Goal: Transaction & Acquisition: Purchase product/service

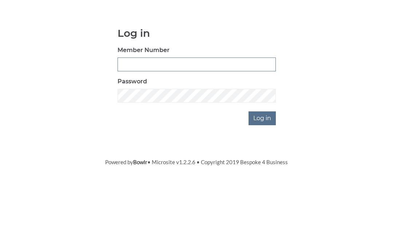
type input "4060"
click at [263, 172] on input "Log in" at bounding box center [261, 179] width 27 height 14
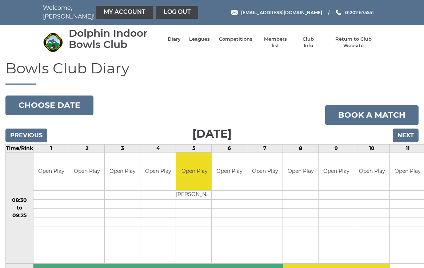
scroll to position [4, 0]
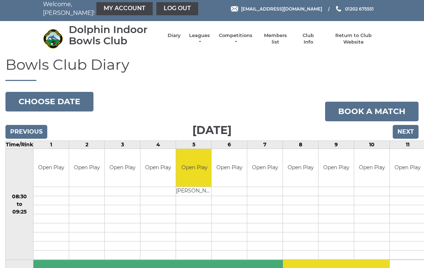
click at [114, 9] on link "My Account" at bounding box center [124, 8] width 56 height 13
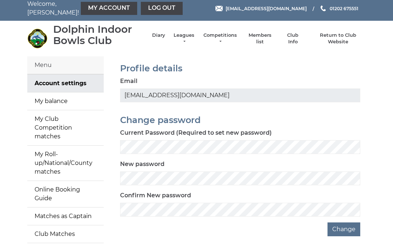
scroll to position [4, 0]
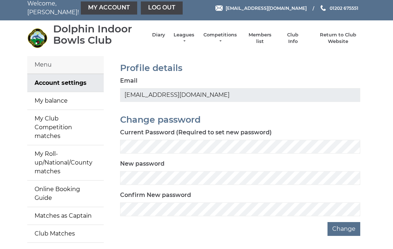
click at [64, 103] on link "My balance" at bounding box center [65, 100] width 76 height 17
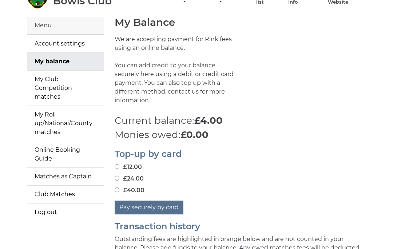
scroll to position [58, 0]
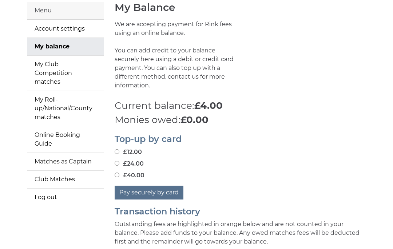
click at [119, 161] on input "£24.00" at bounding box center [117, 163] width 5 height 5
radio input "true"
click at [163, 186] on button "Pay securely by card" at bounding box center [149, 193] width 69 height 14
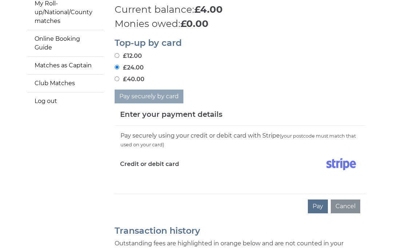
scroll to position [170, 0]
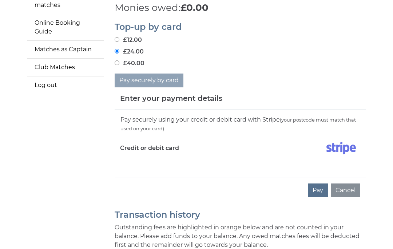
click at [320, 184] on button "Pay" at bounding box center [318, 191] width 20 height 14
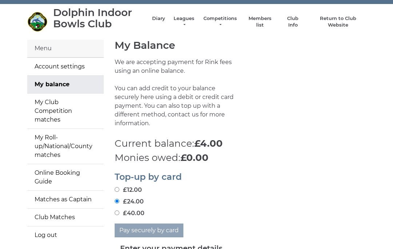
scroll to position [21, 0]
click at [161, 20] on link "Diary" at bounding box center [158, 18] width 13 height 7
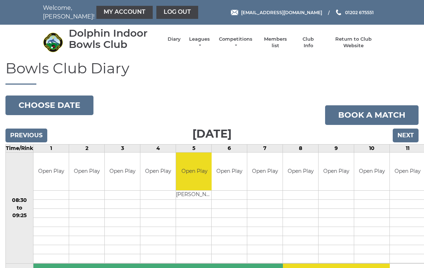
click at [110, 13] on link "My Account" at bounding box center [124, 12] width 56 height 13
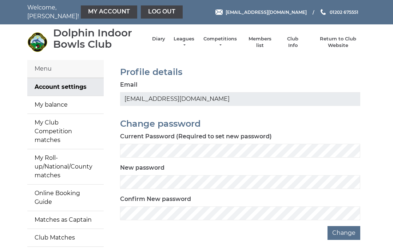
scroll to position [15, 0]
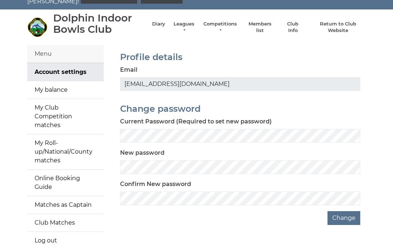
click at [55, 92] on link "My balance" at bounding box center [65, 89] width 76 height 17
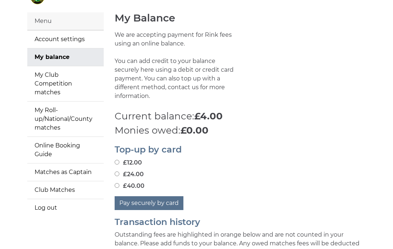
scroll to position [61, 0]
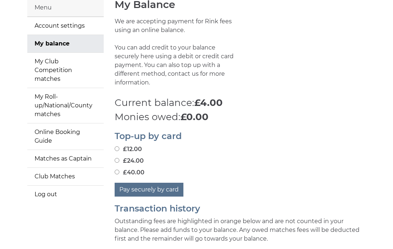
click at [117, 158] on input "£24.00" at bounding box center [117, 160] width 5 height 5
radio input "true"
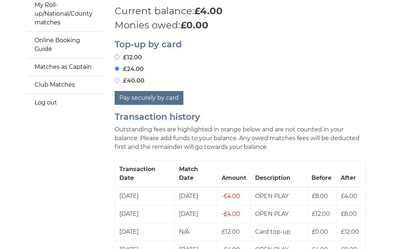
scroll to position [151, 0]
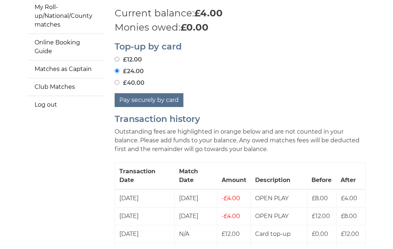
click at [160, 93] on button "Pay securely by card" at bounding box center [149, 100] width 69 height 14
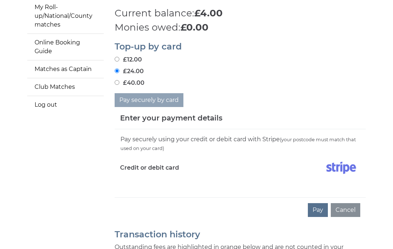
click at [319, 203] on button "Pay" at bounding box center [318, 210] width 20 height 14
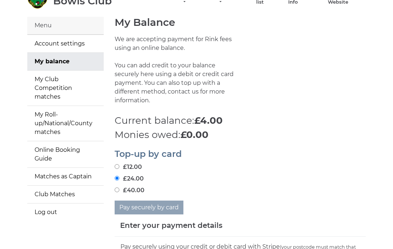
scroll to position [43, 0]
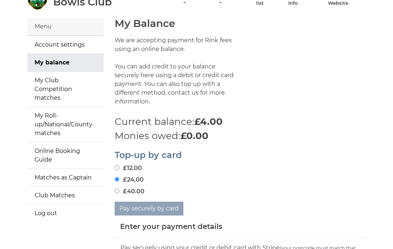
click at [70, 50] on link "Account settings" at bounding box center [65, 44] width 76 height 17
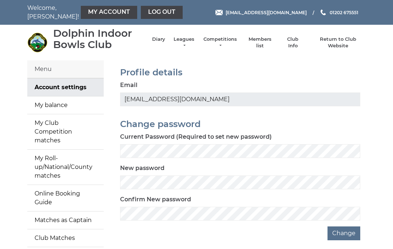
click at [64, 105] on link "My balance" at bounding box center [65, 104] width 76 height 17
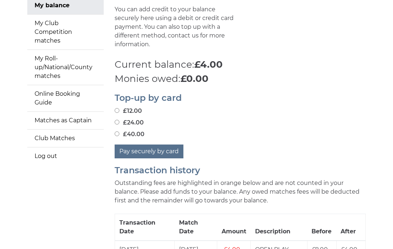
scroll to position [101, 0]
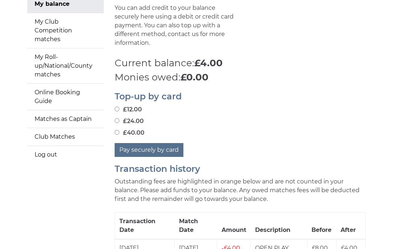
click at [119, 119] on input "£24.00" at bounding box center [117, 121] width 5 height 5
radio input "true"
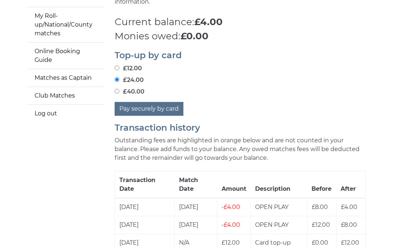
scroll to position [142, 0]
click at [161, 102] on button "Pay securely by card" at bounding box center [149, 109] width 69 height 14
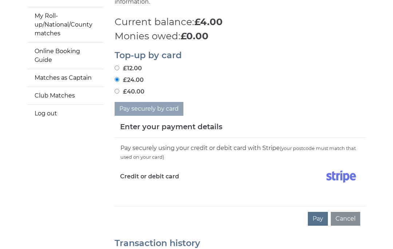
click at [319, 212] on button "Pay" at bounding box center [318, 219] width 20 height 14
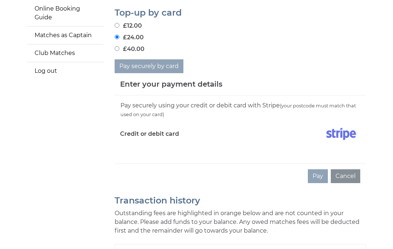
scroll to position [184, 0]
click at [343, 125] on img at bounding box center [341, 134] width 38 height 18
click at [161, 130] on label "Credit or debit card" at bounding box center [149, 134] width 59 height 18
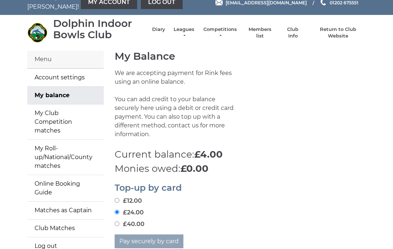
scroll to position [0, 0]
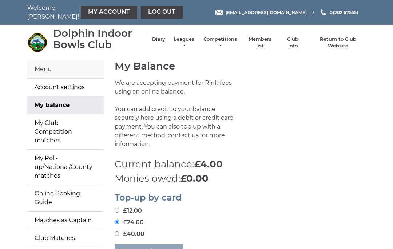
click at [161, 42] on link "Diary" at bounding box center [158, 39] width 13 height 7
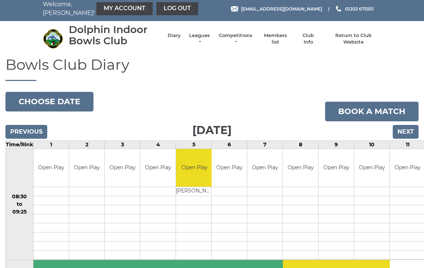
scroll to position [4, 0]
click at [110, 10] on link "My Account" at bounding box center [124, 8] width 56 height 13
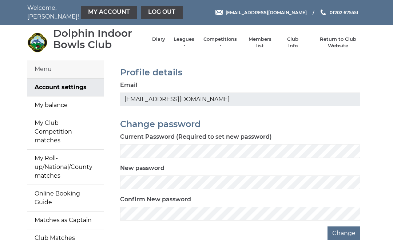
click at [67, 107] on link "My balance" at bounding box center [65, 104] width 76 height 17
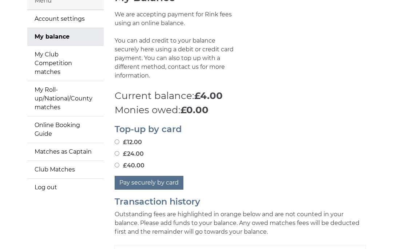
scroll to position [69, 0]
click at [119, 151] on input "£24.00" at bounding box center [117, 153] width 5 height 5
radio input "true"
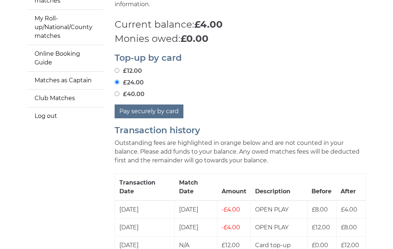
scroll to position [23, 0]
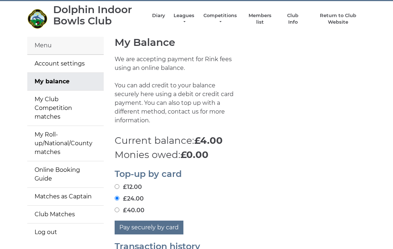
click at [162, 221] on button "Pay securely by card" at bounding box center [149, 228] width 69 height 14
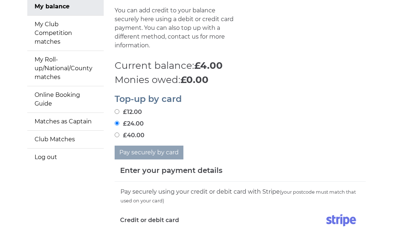
scroll to position [99, 0]
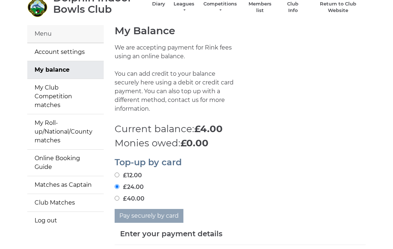
scroll to position [21, 0]
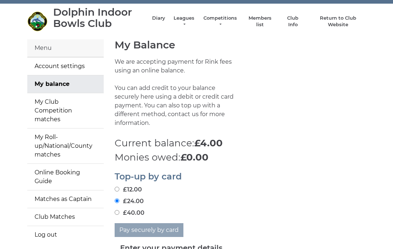
click at [66, 68] on link "Account settings" at bounding box center [65, 65] width 76 height 17
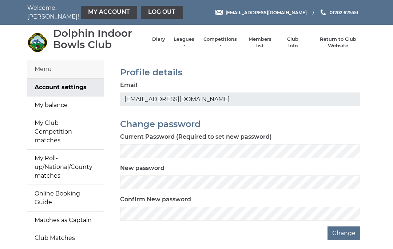
click at [61, 105] on link "My balance" at bounding box center [65, 104] width 76 height 17
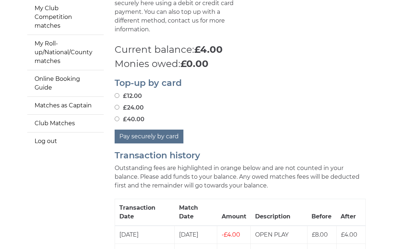
scroll to position [116, 0]
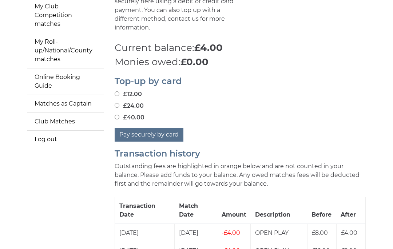
click at [118, 103] on input "£24.00" at bounding box center [117, 105] width 5 height 5
radio input "true"
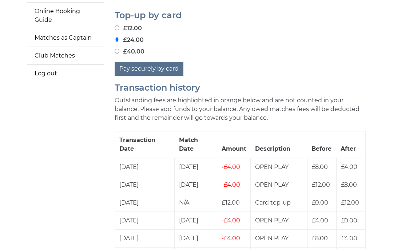
click at [158, 63] on button "Pay securely by card" at bounding box center [149, 69] width 69 height 14
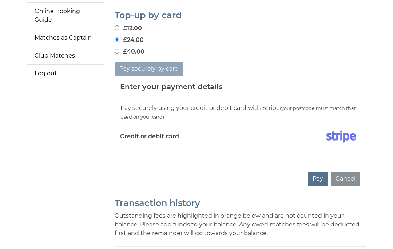
scroll to position [198, 0]
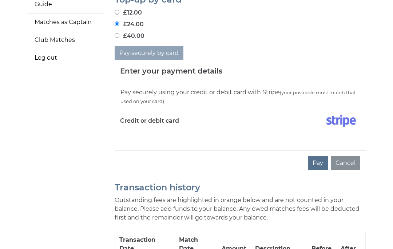
click at [322, 156] on button "Pay" at bounding box center [318, 163] width 20 height 14
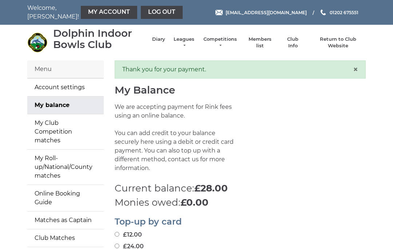
click at [58, 123] on link "My Club Competition matches" at bounding box center [65, 131] width 76 height 35
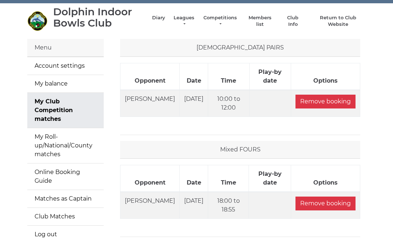
scroll to position [23, 0]
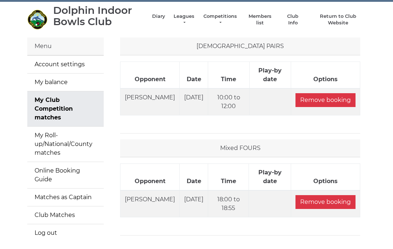
click at [65, 132] on link "My Roll-up/National/County matches" at bounding box center [65, 144] width 76 height 35
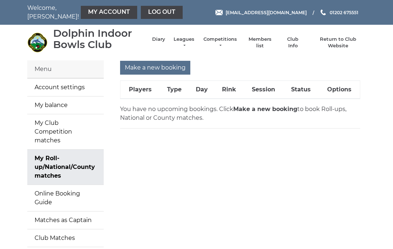
click at [67, 185] on link "Online Booking Guide" at bounding box center [65, 198] width 76 height 26
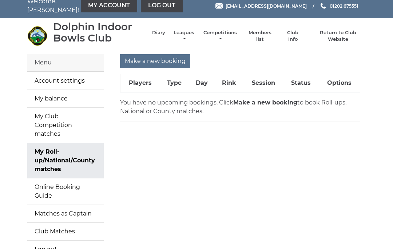
scroll to position [15, 0]
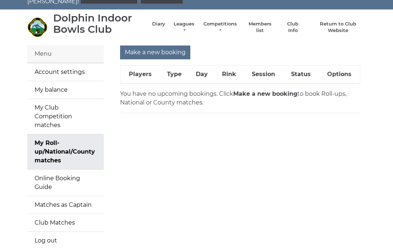
click at [71, 196] on link "Matches as Captain" at bounding box center [65, 204] width 76 height 17
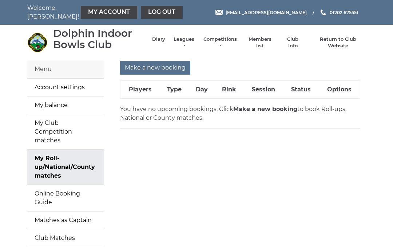
click at [57, 229] on link "Club Matches" at bounding box center [65, 237] width 76 height 17
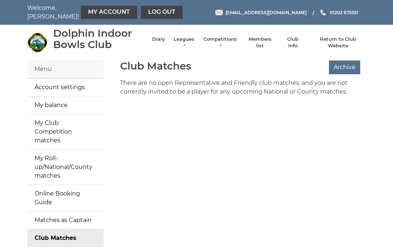
click at [68, 229] on link "Club Matches" at bounding box center [65, 237] width 76 height 17
click at [62, 127] on link "My Club Competition matches" at bounding box center [65, 131] width 76 height 35
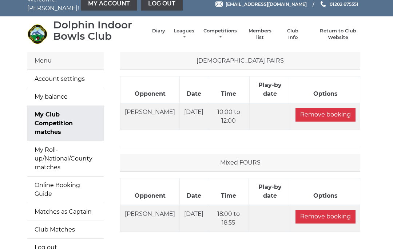
scroll to position [15, 0]
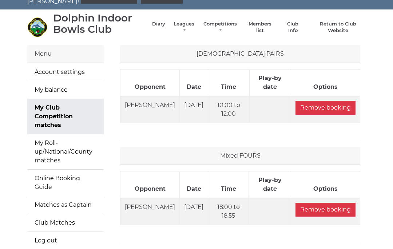
click at [144, 96] on td "[PERSON_NAME]" at bounding box center [149, 109] width 59 height 27
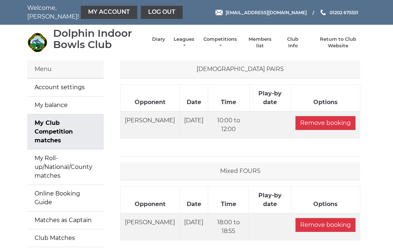
click at [151, 13] on link "Log out" at bounding box center [162, 12] width 42 height 13
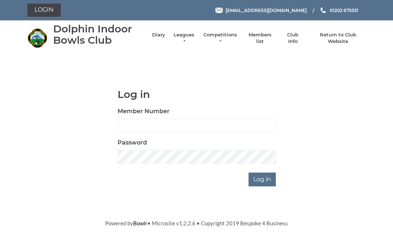
scroll to position [61, 0]
